Goal: Find specific page/section

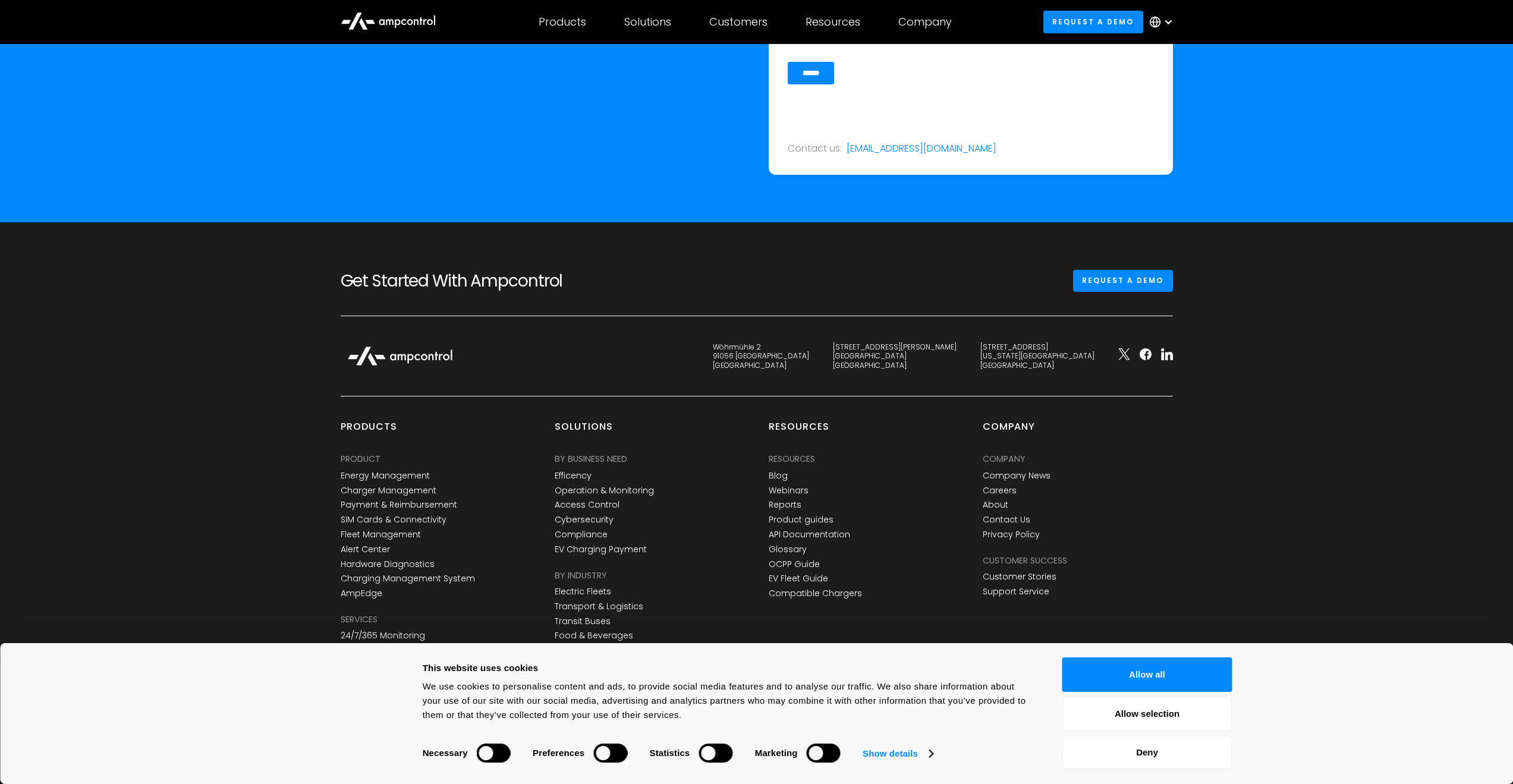
scroll to position [4332, 0]
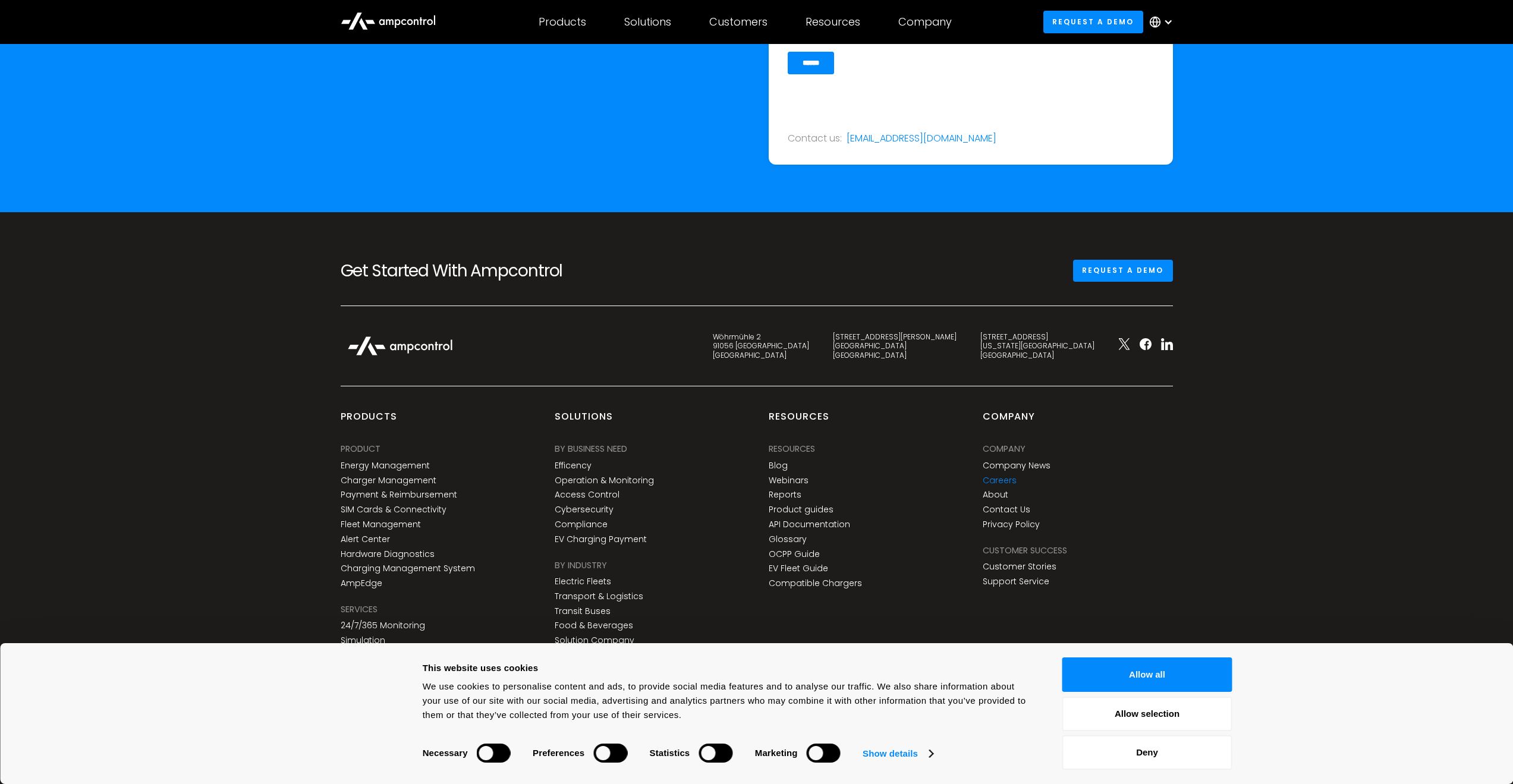
click at [1001, 479] on link "Careers" at bounding box center [1000, 480] width 34 height 10
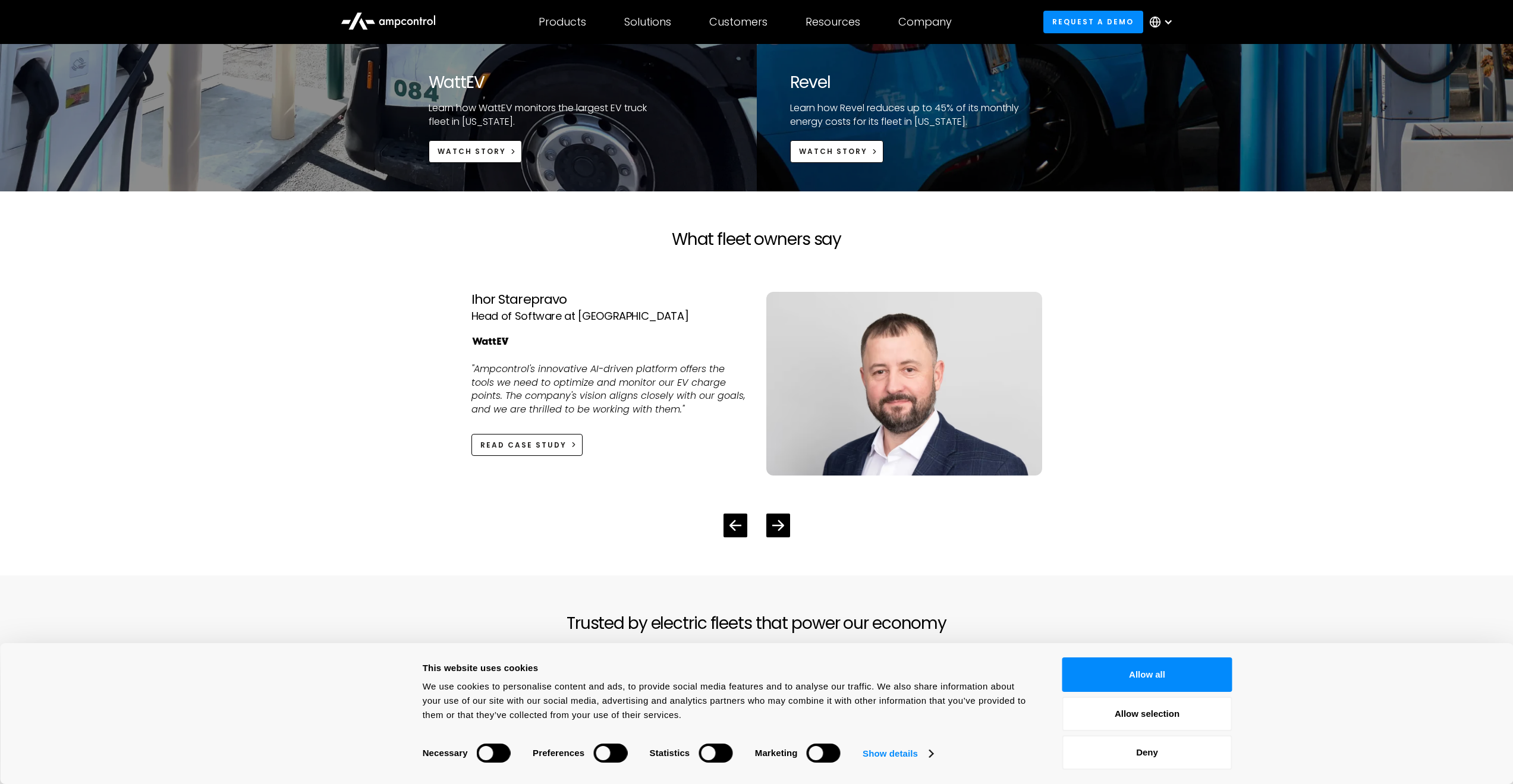
scroll to position [2592, 0]
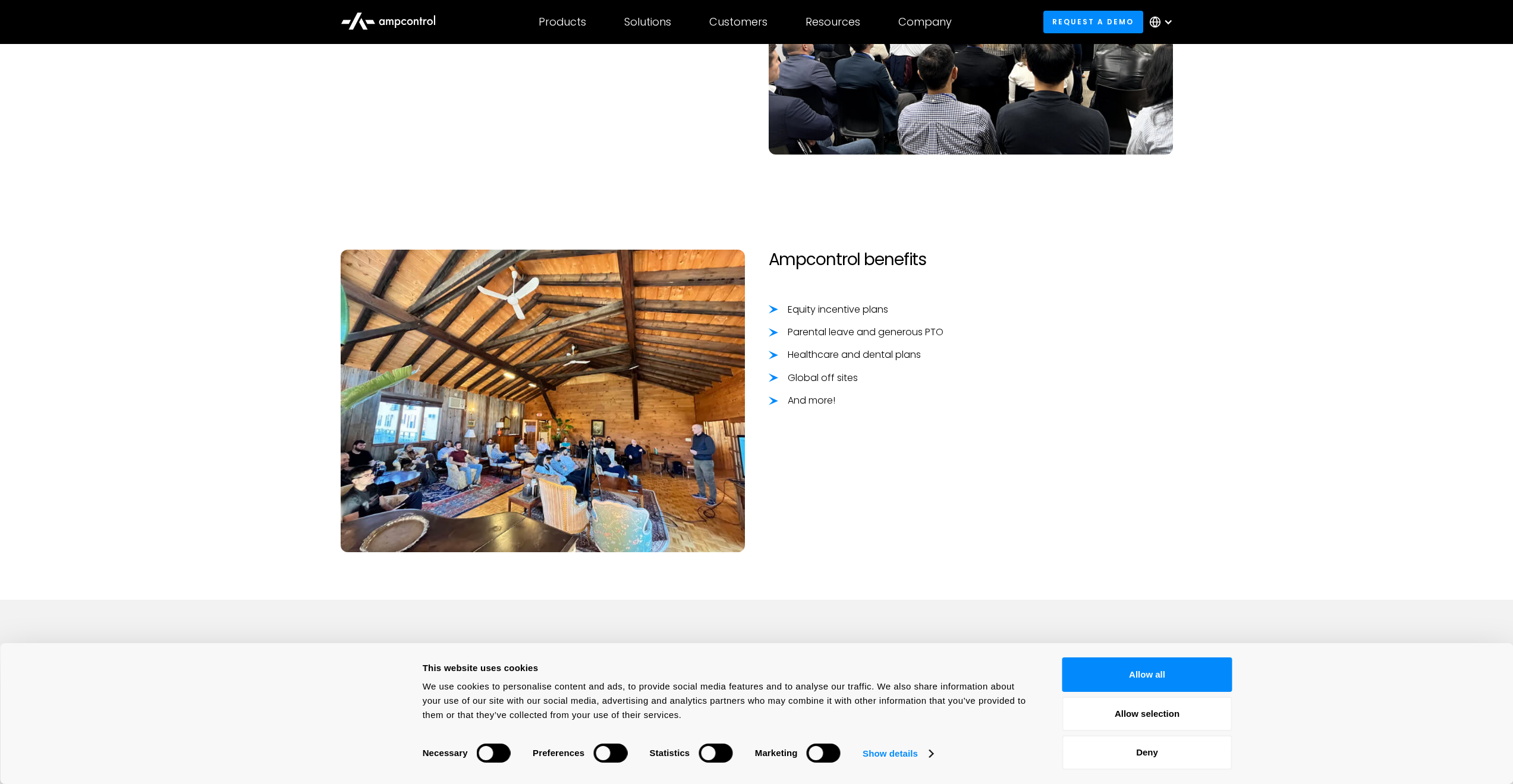
scroll to position [1179, 0]
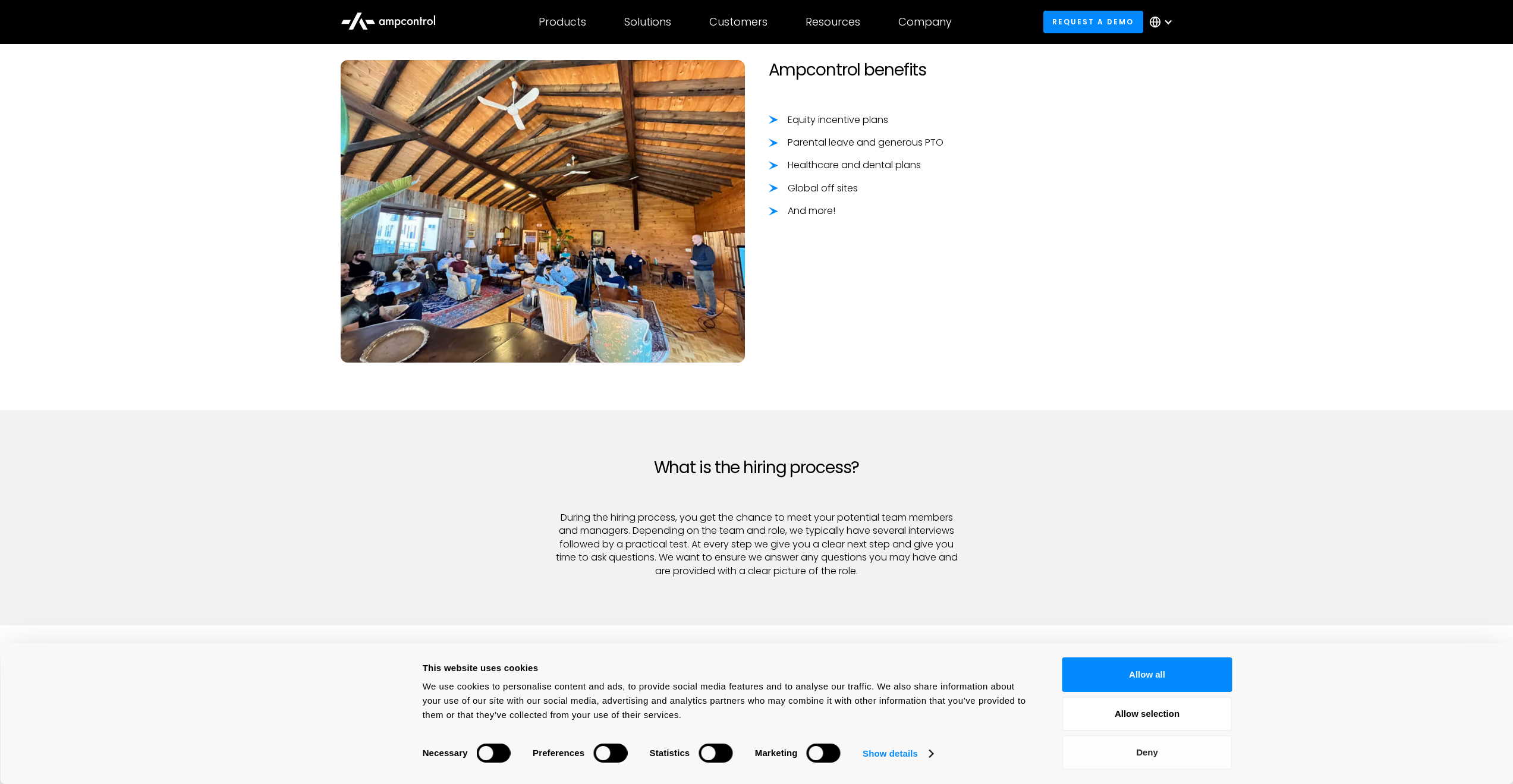
click at [1161, 755] on button "Deny" at bounding box center [1147, 752] width 170 height 35
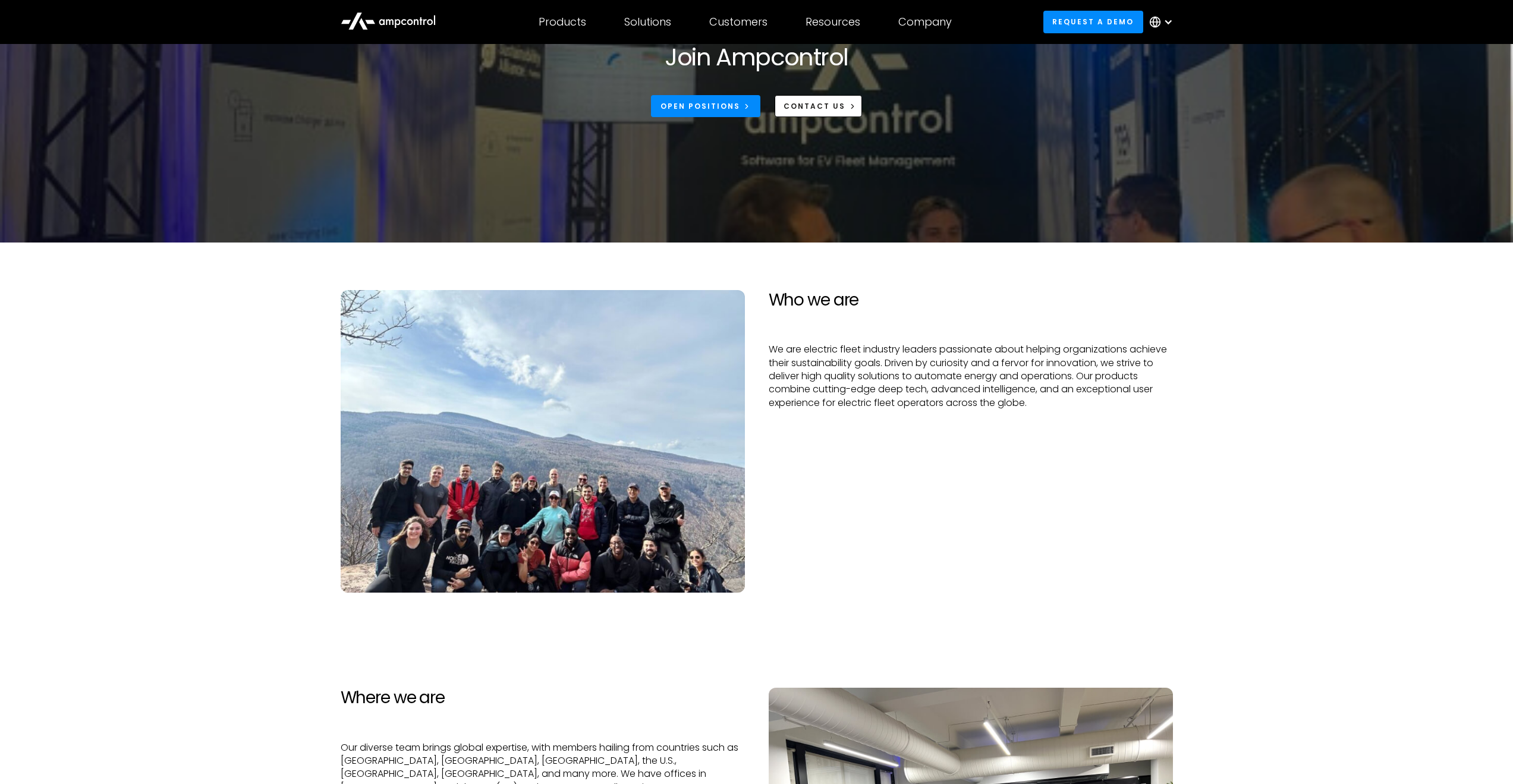
scroll to position [0, 0]
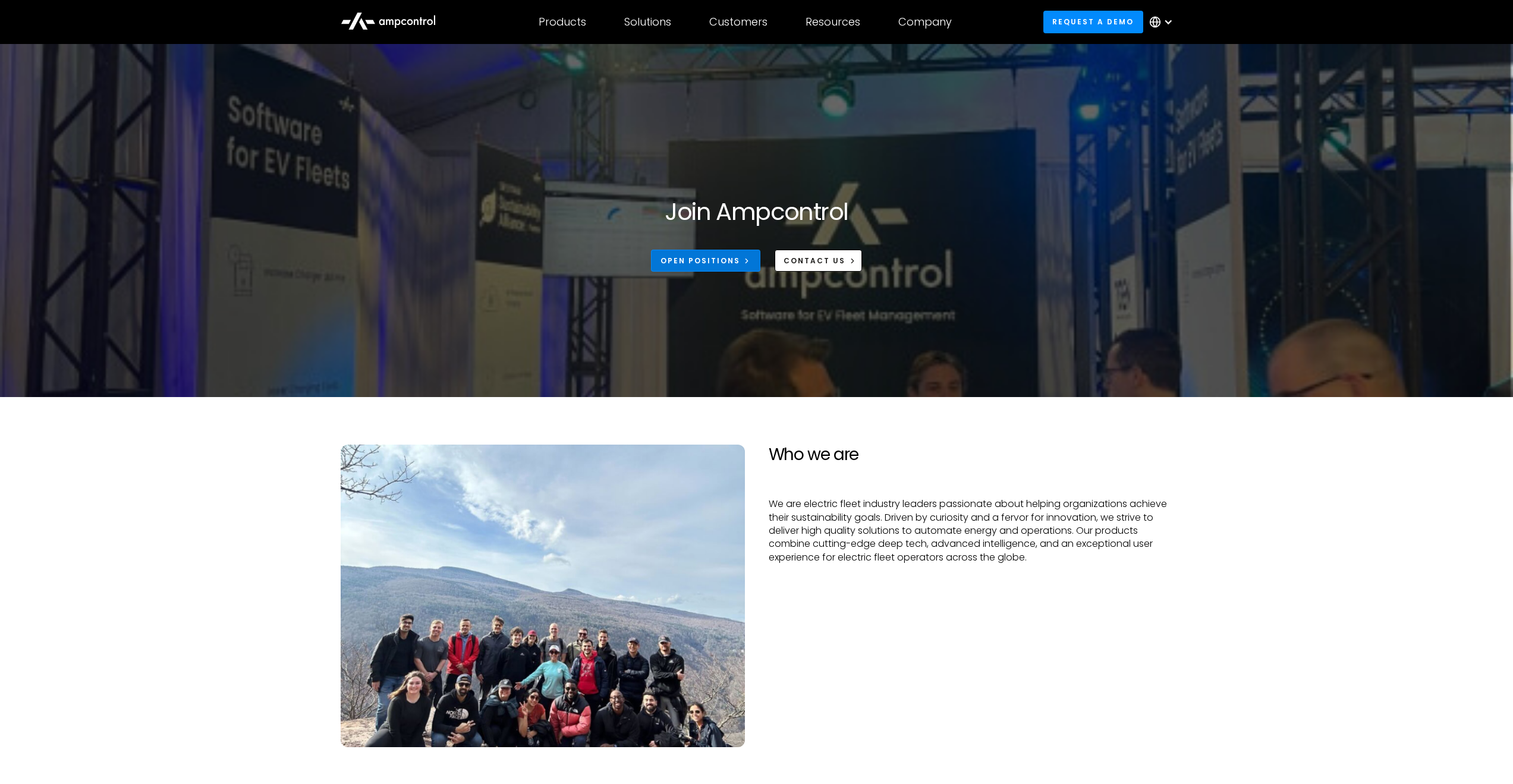
click at [715, 262] on div "Open Positions" at bounding box center [700, 260] width 79 height 11
